Goal: Find contact information

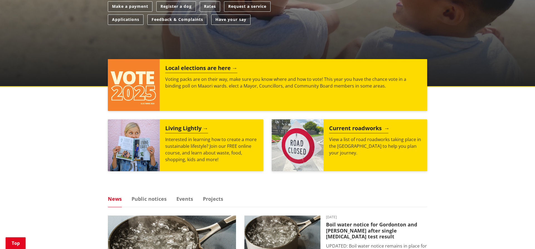
scroll to position [28, 0]
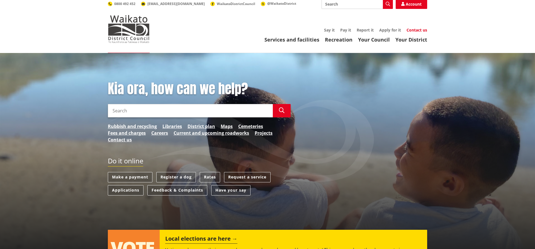
click at [412, 27] on link "Contact us" at bounding box center [417, 29] width 21 height 5
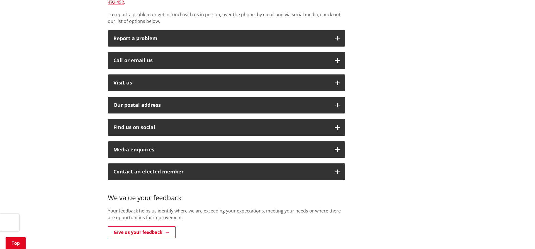
scroll to position [57, 0]
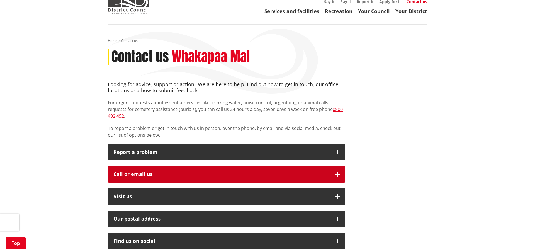
click at [169, 171] on div "Call or email us" at bounding box center [221, 174] width 216 height 6
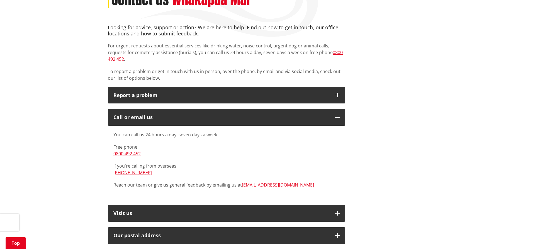
scroll to position [0, 0]
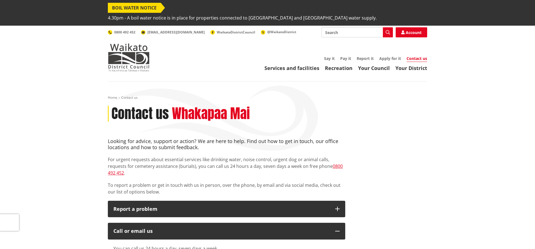
click at [342, 34] on div "Toggle search Toggle navigation Services and facilities Recreation Your Council…" at bounding box center [268, 49] width 328 height 44
click at [346, 56] on link "Pay it" at bounding box center [345, 58] width 11 height 5
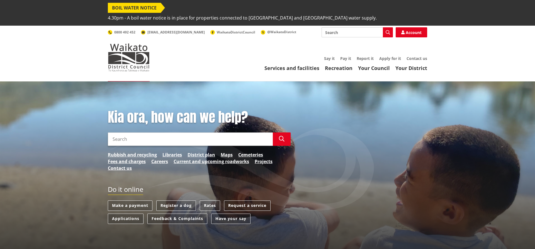
scroll to position [28, 0]
